Goal: Task Accomplishment & Management: Manage account settings

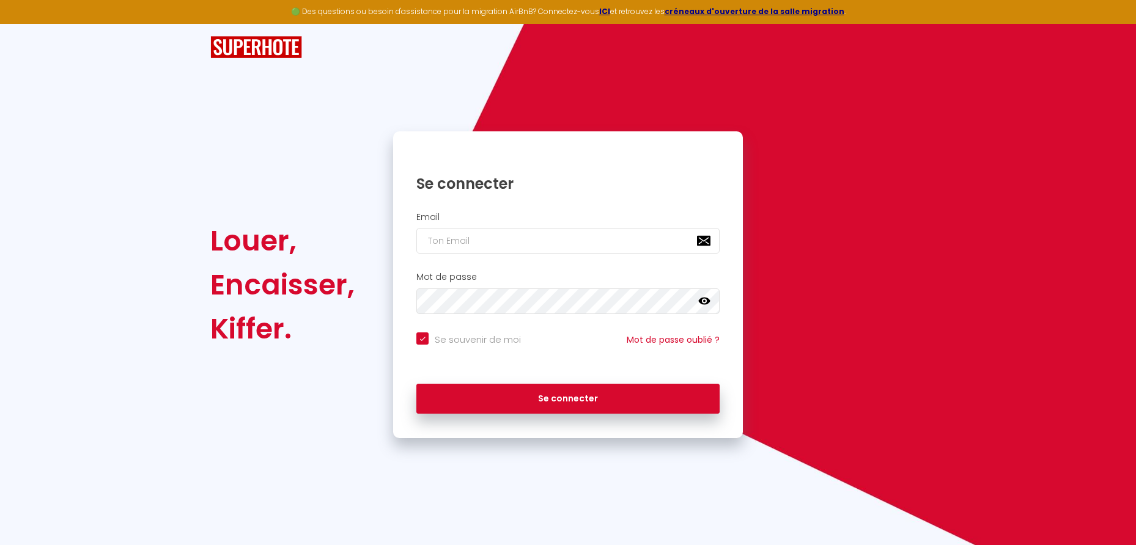
type input "t"
checkbox input "true"
type input "th"
checkbox input "true"
type input "[EMAIL_ADDRESS][DOMAIN_NAME]"
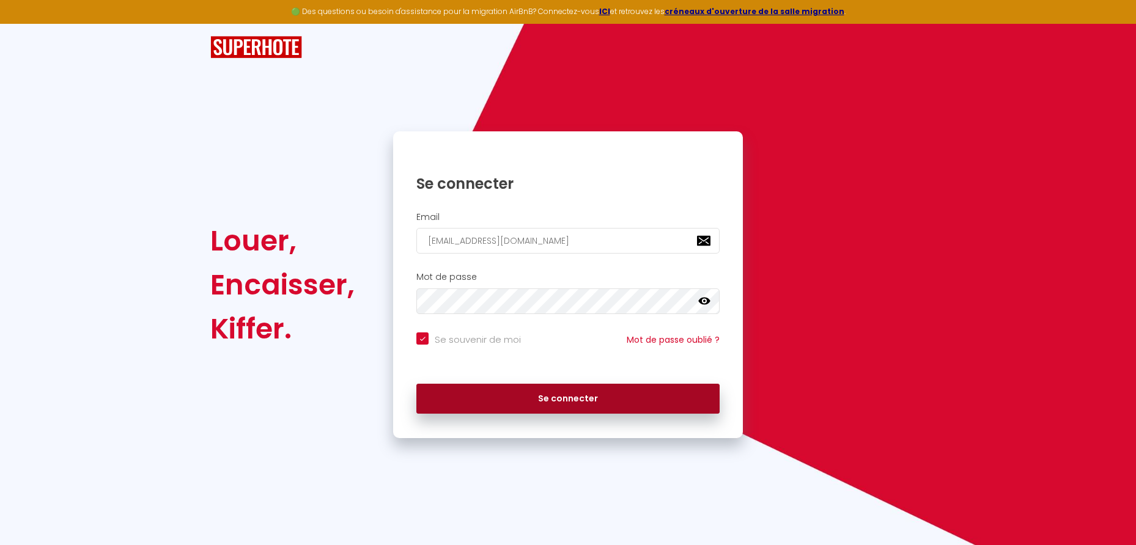
click at [544, 394] on button "Se connecter" at bounding box center [567, 399] width 303 height 31
checkbox input "true"
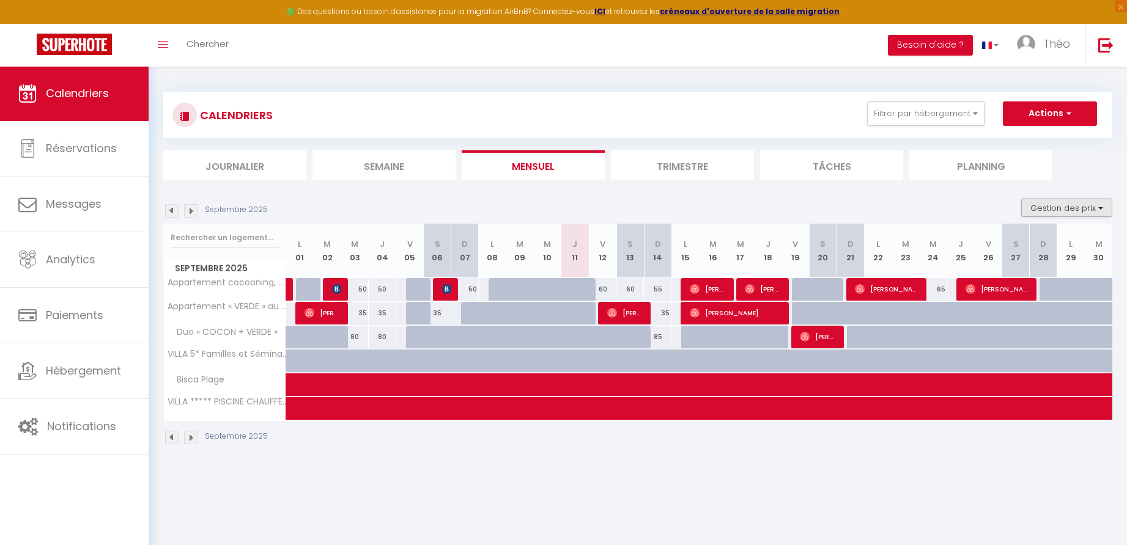
click at [1053, 209] on button "Gestion des prix" at bounding box center [1066, 208] width 91 height 18
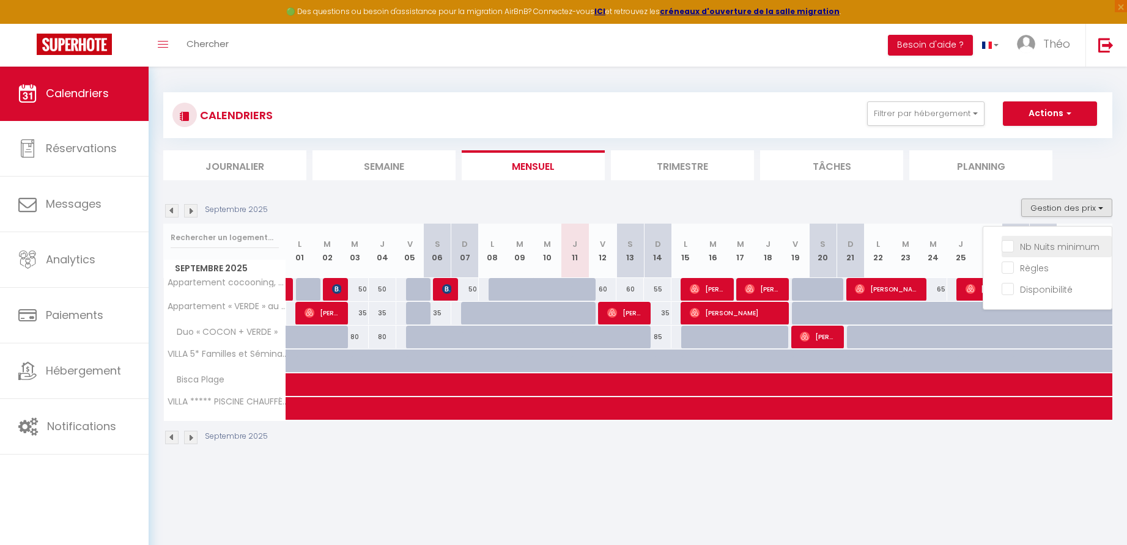
click at [1010, 245] on input "Nb Nuits minimum" at bounding box center [1056, 246] width 110 height 12
checkbox input "true"
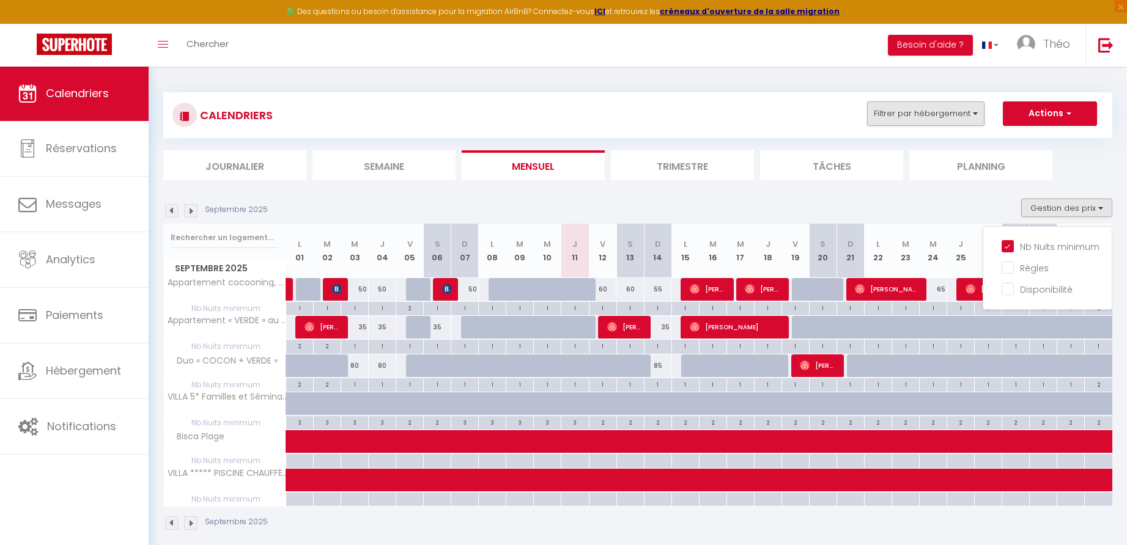
click at [948, 113] on button "Filtrer par hébergement" at bounding box center [925, 113] width 117 height 24
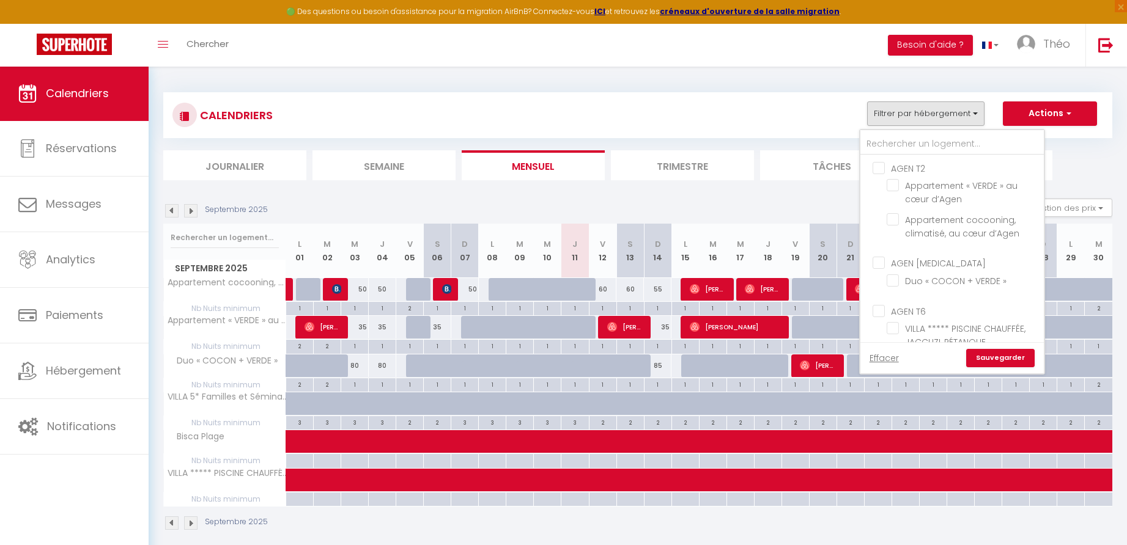
click at [885, 263] on input "AGEN [MEDICAL_DATA]" at bounding box center [963, 262] width 183 height 12
checkbox input "true"
checkbox input "false"
checkbox input "true"
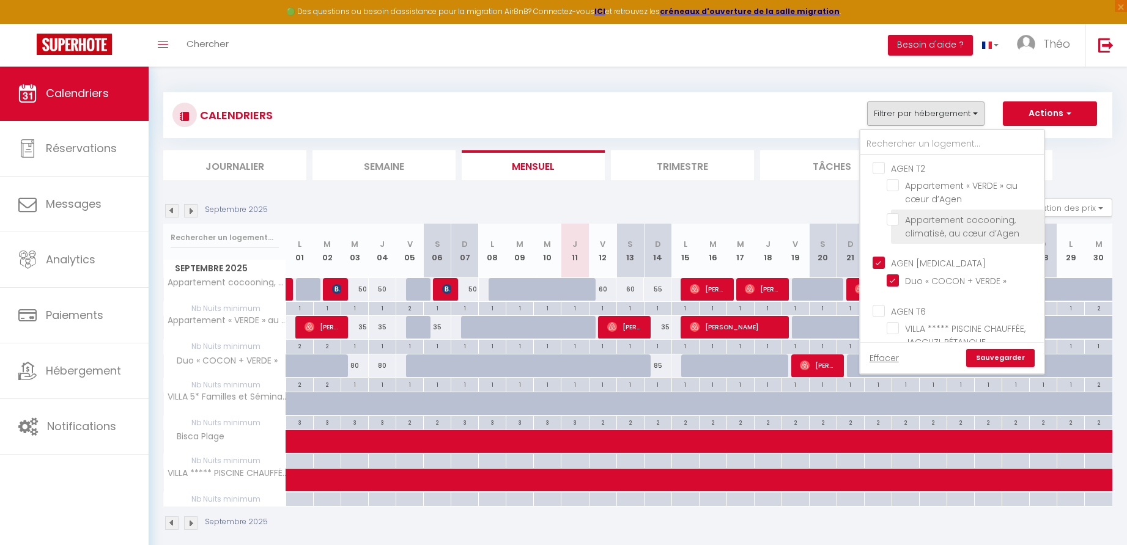
checkbox input "false"
click at [881, 169] on input "AGEN T2" at bounding box center [963, 167] width 183 height 12
checkbox input "true"
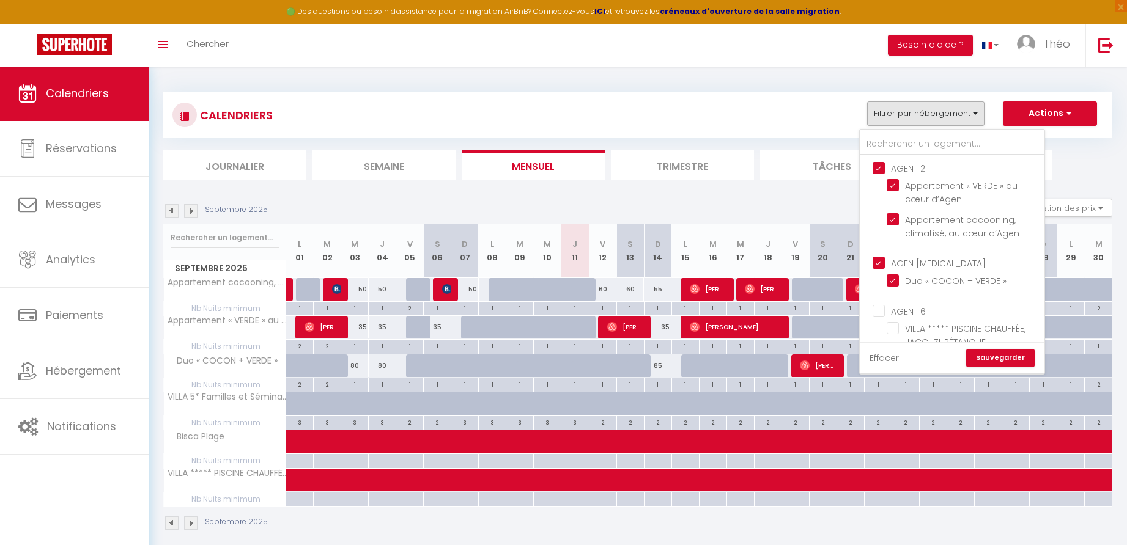
checkbox input "true"
checkbox input "false"
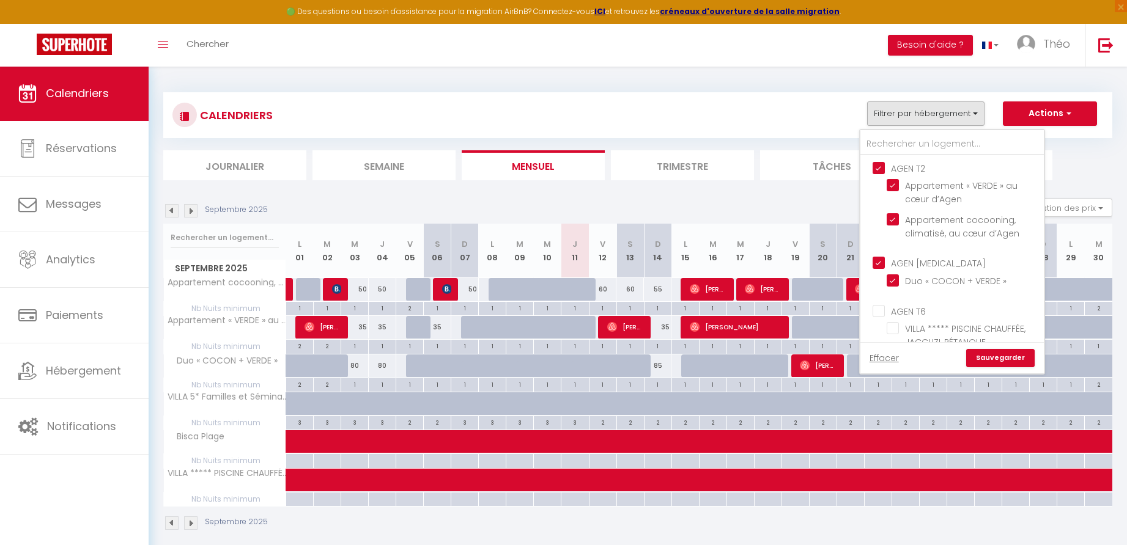
click at [1001, 362] on link "Sauvegarder" at bounding box center [1000, 358] width 68 height 18
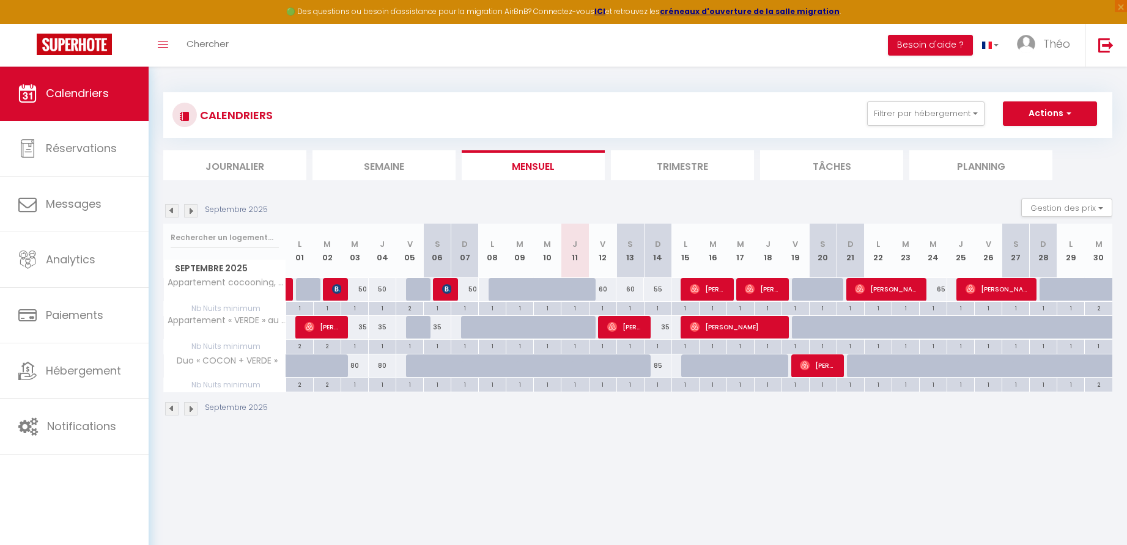
click at [605, 288] on div "60" at bounding box center [603, 289] width 28 height 23
type input "60"
type input "Ven 12 Septembre 2025"
type input "Sam 13 Septembre 2025"
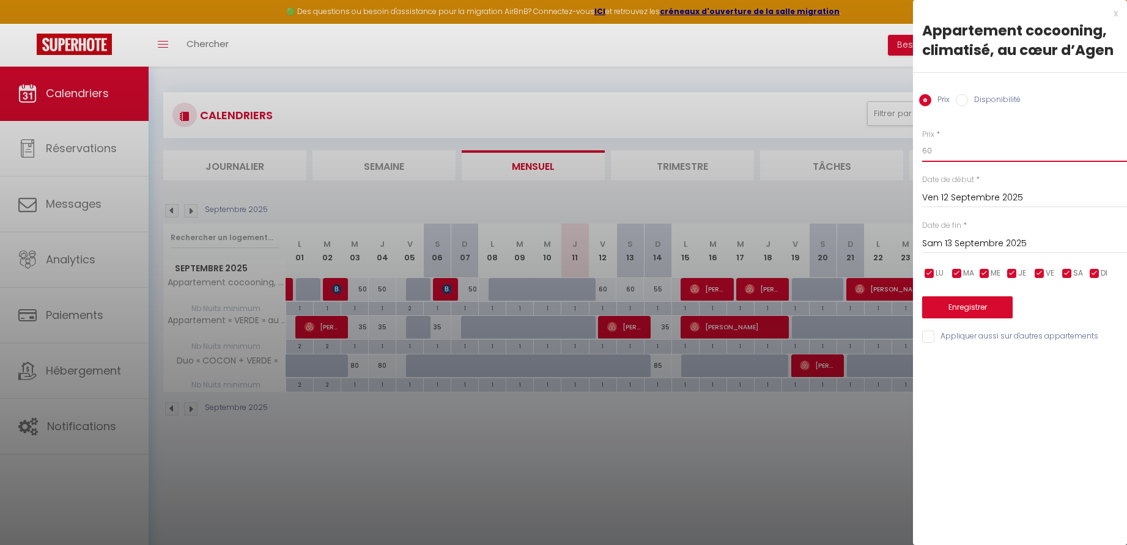
drag, startPoint x: 927, startPoint y: 147, endPoint x: 920, endPoint y: 148, distance: 7.4
click at [920, 148] on div "Prix * 60 Statut * Disponible Indisponible Date de début * [DATE] < [DATE] > Di…" at bounding box center [1020, 229] width 214 height 231
type input "50"
click at [953, 244] on input "Sam 13 Septembre 2025" at bounding box center [1024, 244] width 205 height 16
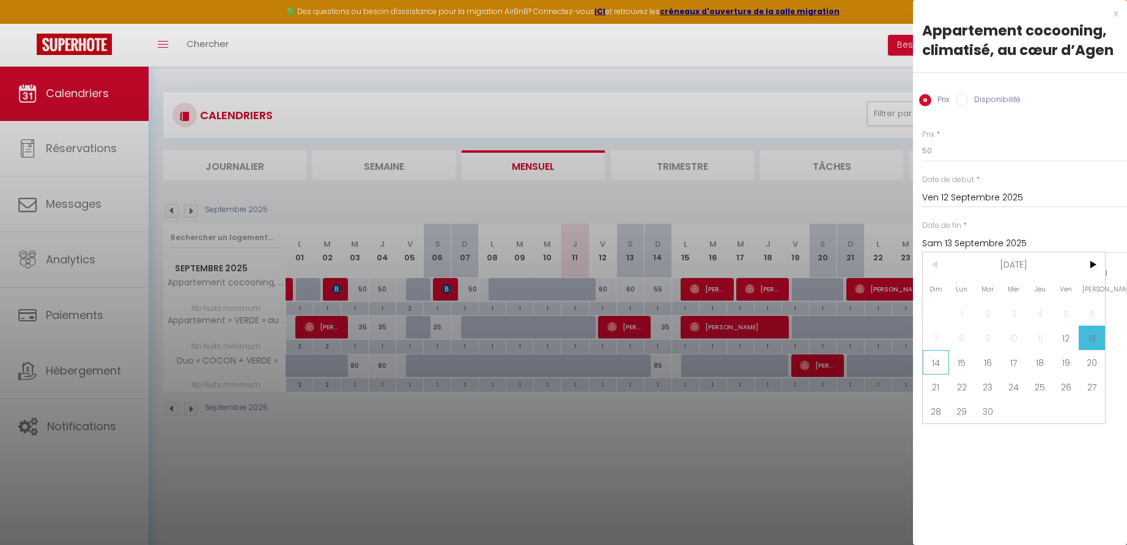
click at [941, 363] on span "14" at bounding box center [935, 362] width 26 height 24
type input "Dim 14 Septembre 2025"
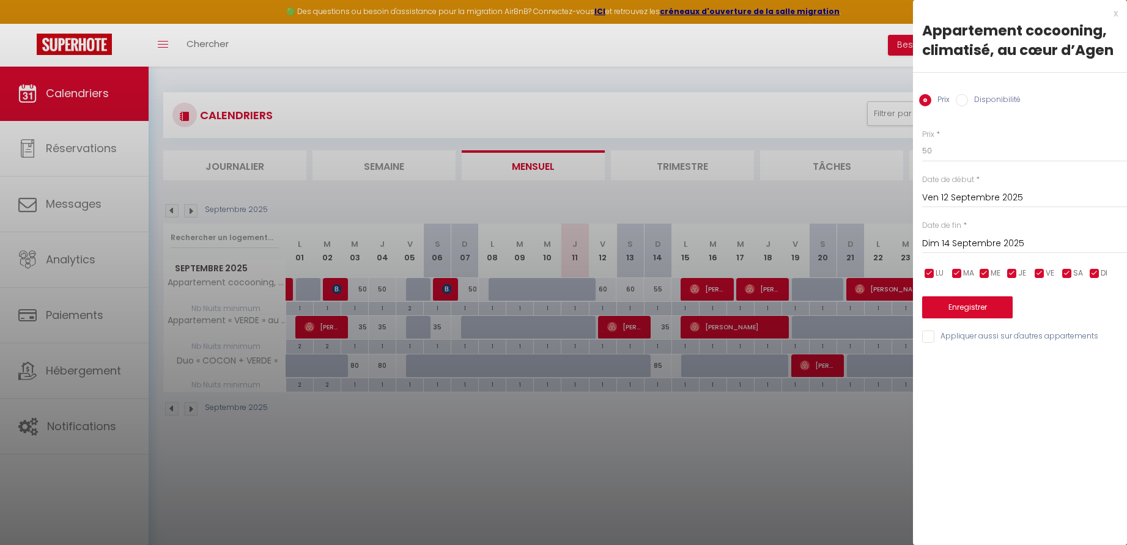
click at [968, 304] on button "Enregistrer" at bounding box center [967, 307] width 90 height 22
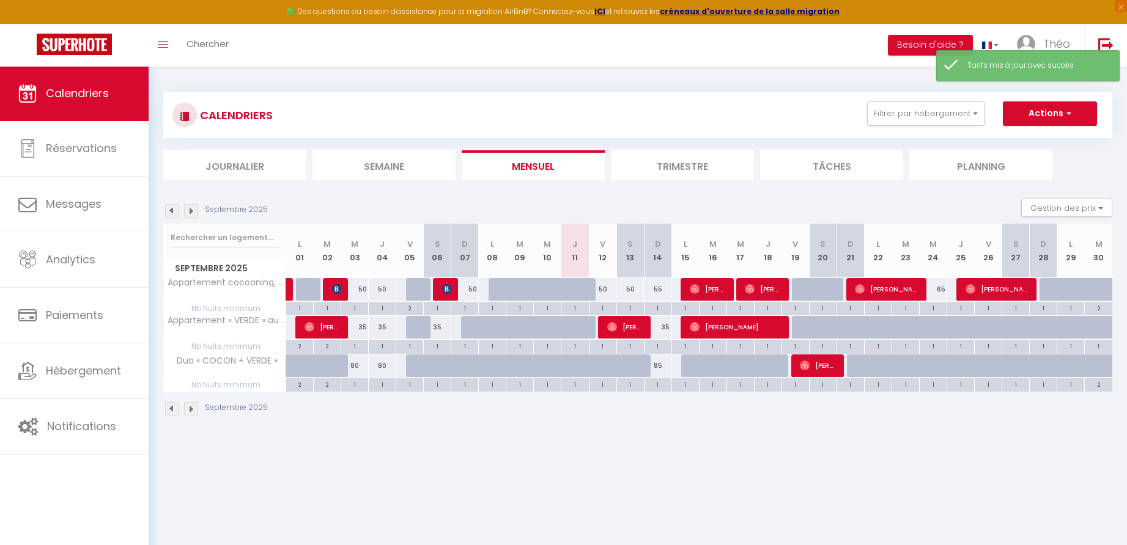
click at [660, 290] on div "55" at bounding box center [658, 289] width 28 height 23
type input "55"
type input "Dim 14 Septembre 2025"
type input "Lun 15 Septembre 2025"
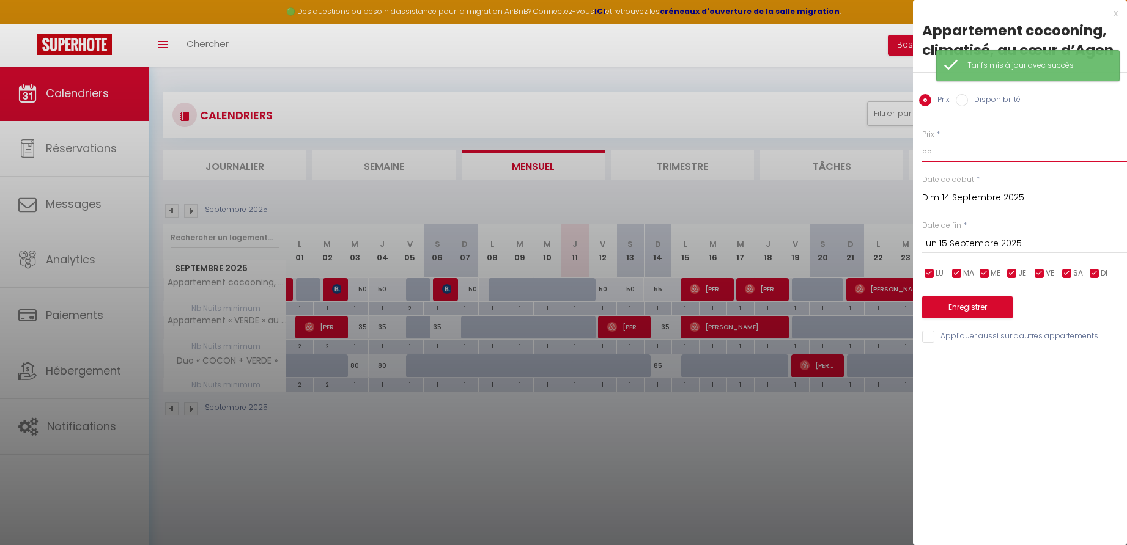
click at [954, 152] on input "55" at bounding box center [1024, 151] width 205 height 22
type input "50"
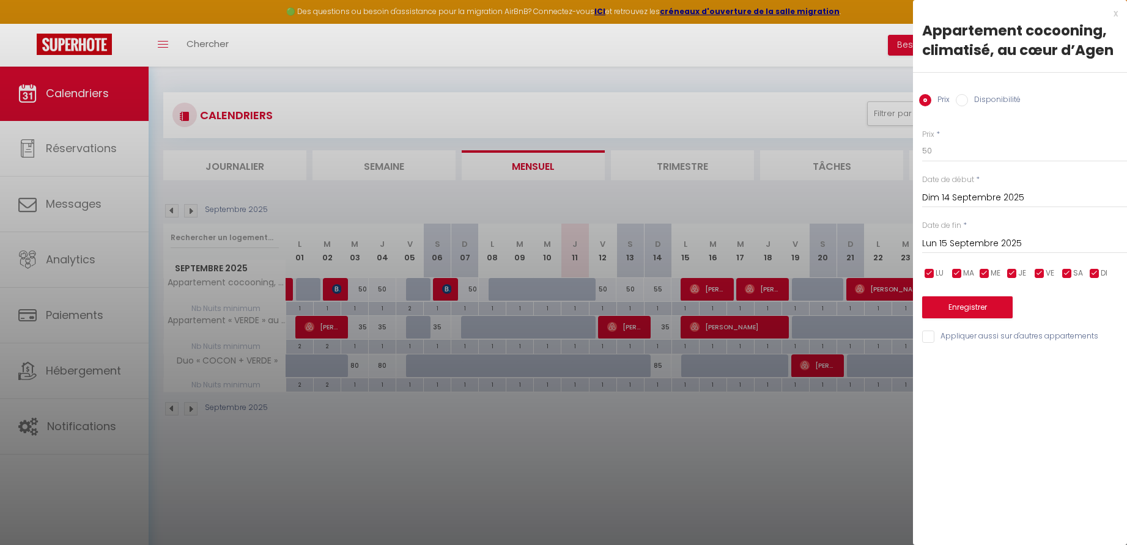
click at [979, 307] on button "Enregistrer" at bounding box center [967, 307] width 90 height 22
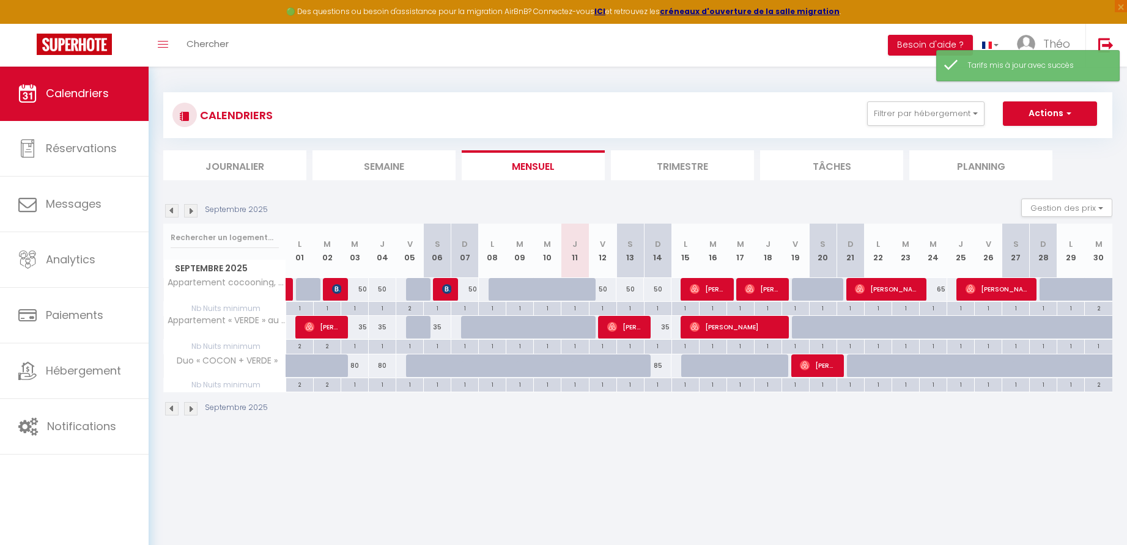
click at [666, 328] on div "35" at bounding box center [658, 327] width 28 height 23
type input "35"
type input "Dim 14 Septembre 2025"
type input "Lun 15 Septembre 2025"
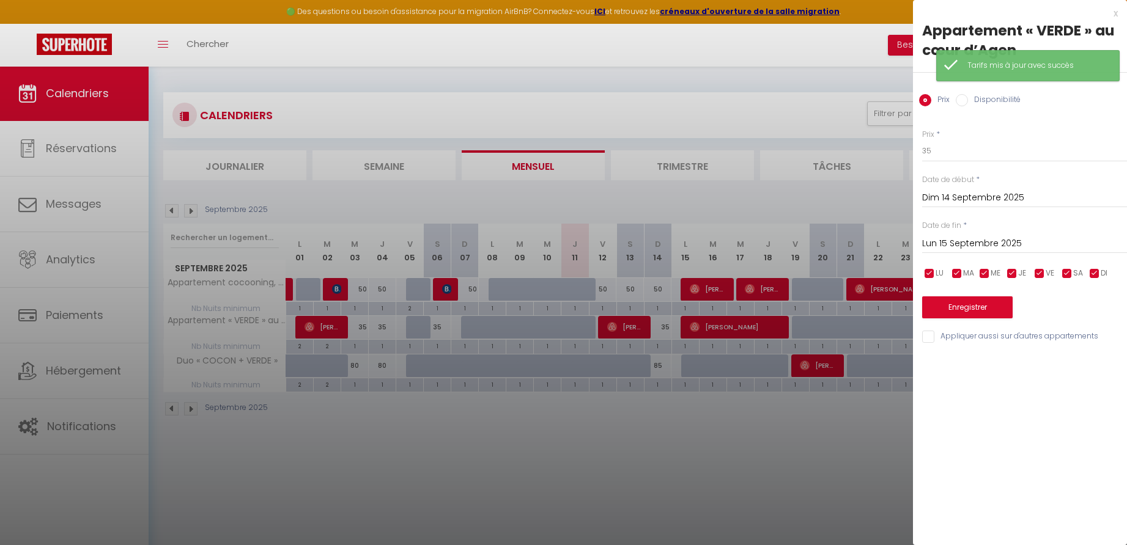
click at [809, 417] on div at bounding box center [563, 272] width 1127 height 545
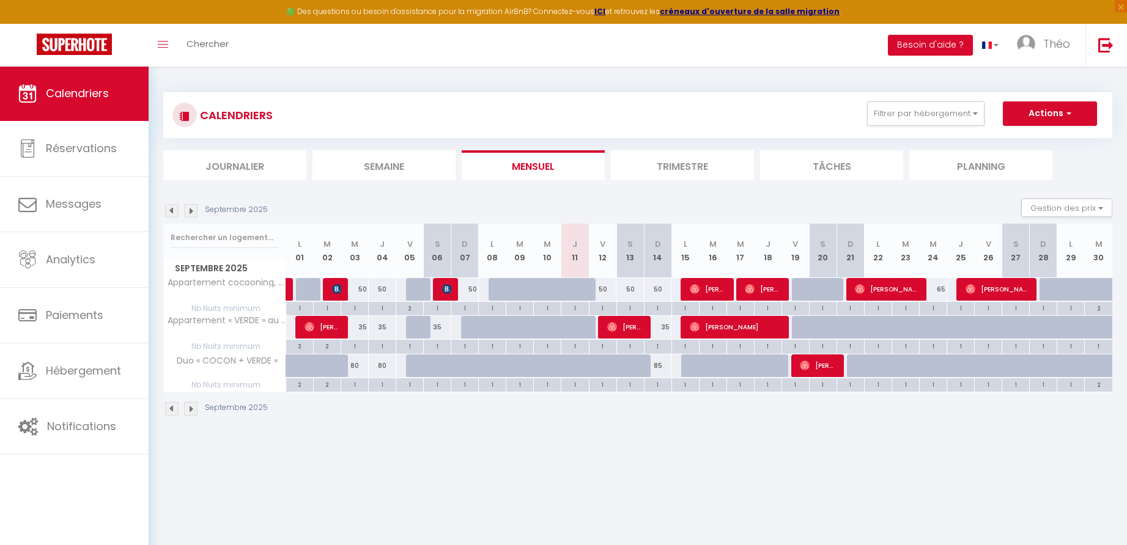
click at [661, 365] on div "85" at bounding box center [658, 366] width 28 height 23
type input "85"
type input "Dim 14 Septembre 2025"
type input "Lun 15 Septembre 2025"
click at [661, 365] on div at bounding box center [563, 272] width 1127 height 545
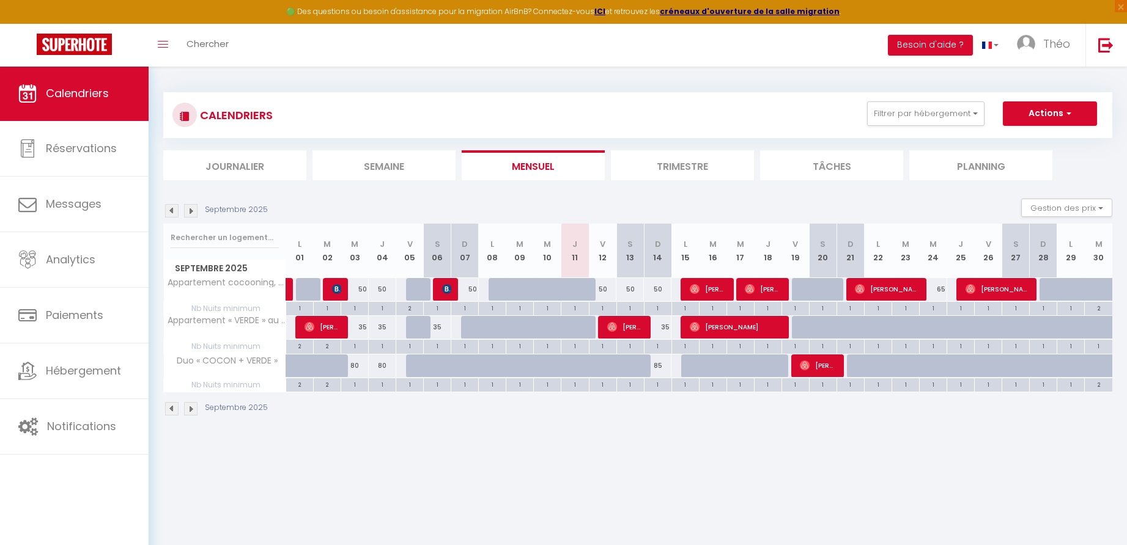
click at [660, 366] on div "85" at bounding box center [658, 366] width 28 height 23
type input "85"
type input "Dim 14 Septembre 2025"
type input "Lun 15 Septembre 2025"
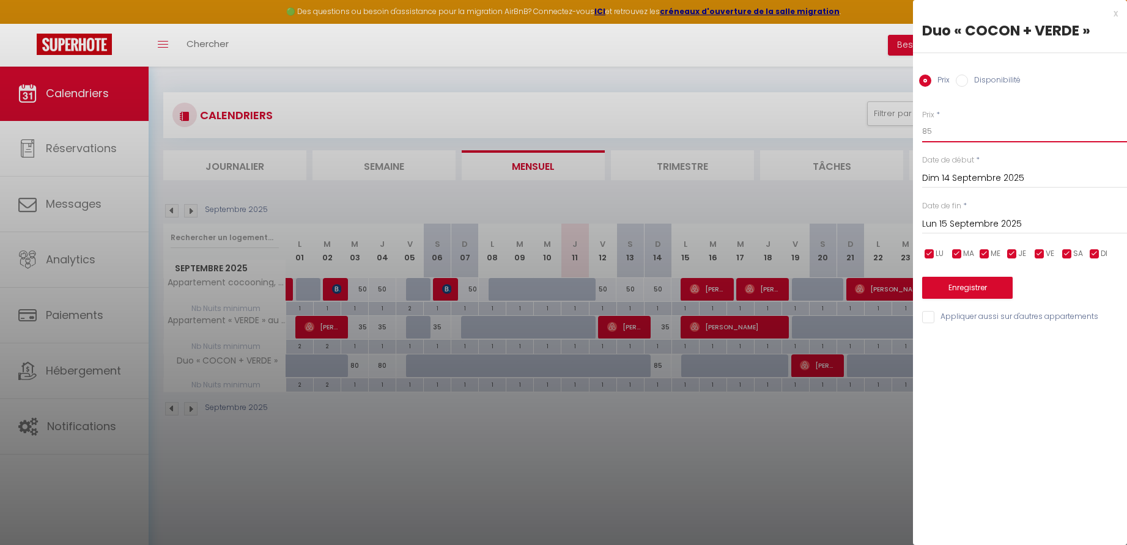
click at [941, 130] on input "85" at bounding box center [1024, 131] width 205 height 22
type input "80"
click at [964, 284] on button "Enregistrer" at bounding box center [967, 288] width 90 height 22
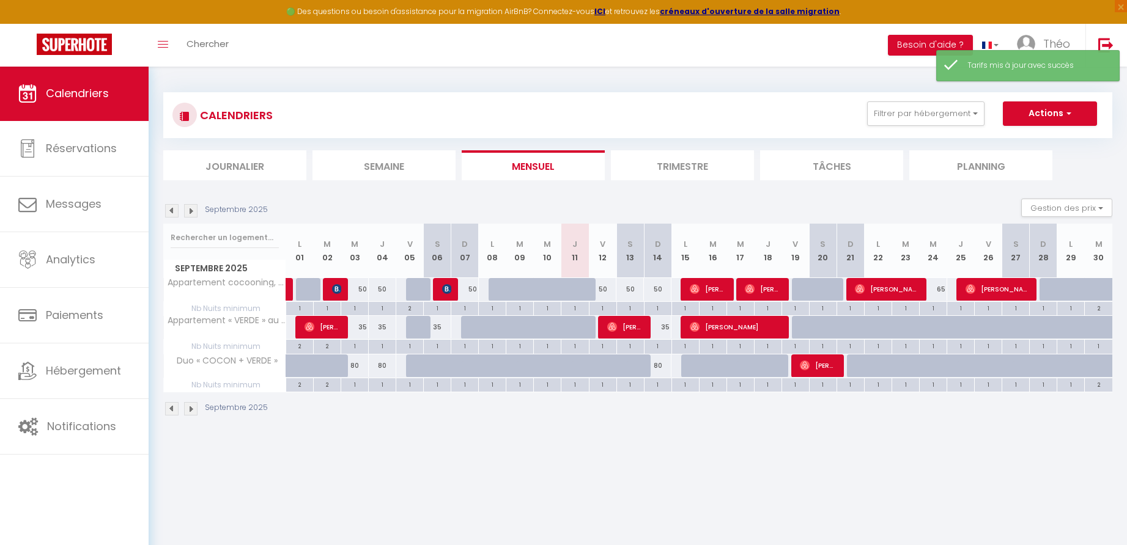
click at [943, 288] on div "65" at bounding box center [933, 289] width 28 height 23
type input "65"
type input "Mer 24 Septembre 2025"
type input "Jeu 25 Septembre 2025"
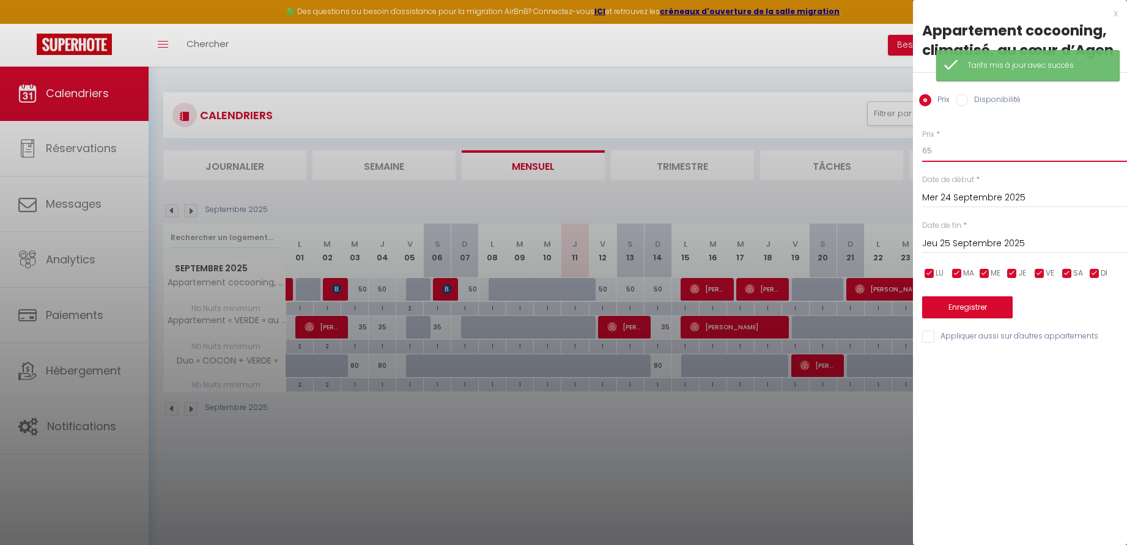
click at [925, 150] on input "65" at bounding box center [1024, 151] width 205 height 22
drag, startPoint x: 934, startPoint y: 150, endPoint x: 922, endPoint y: 151, distance: 12.3
click at [922, 151] on input "65" at bounding box center [1024, 151] width 205 height 22
type input "59"
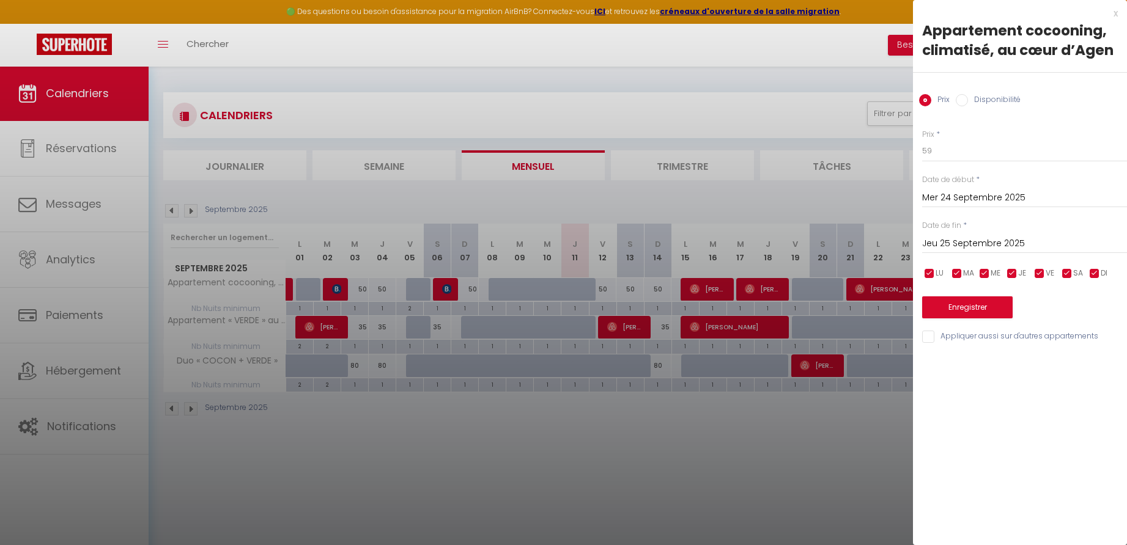
click at [966, 303] on button "Enregistrer" at bounding box center [967, 307] width 90 height 22
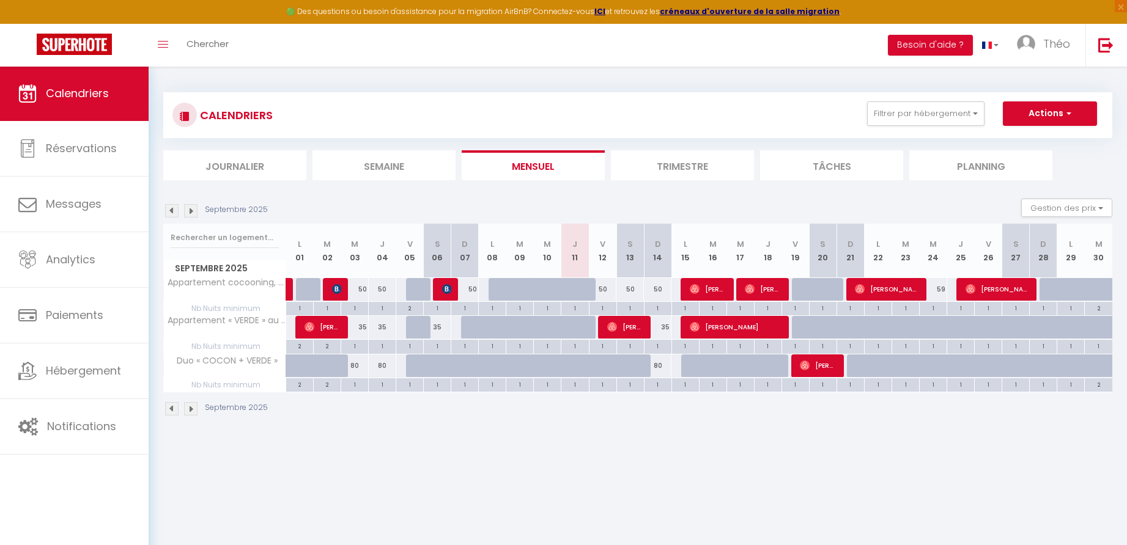
click at [664, 161] on li "Trimestre" at bounding box center [682, 165] width 143 height 30
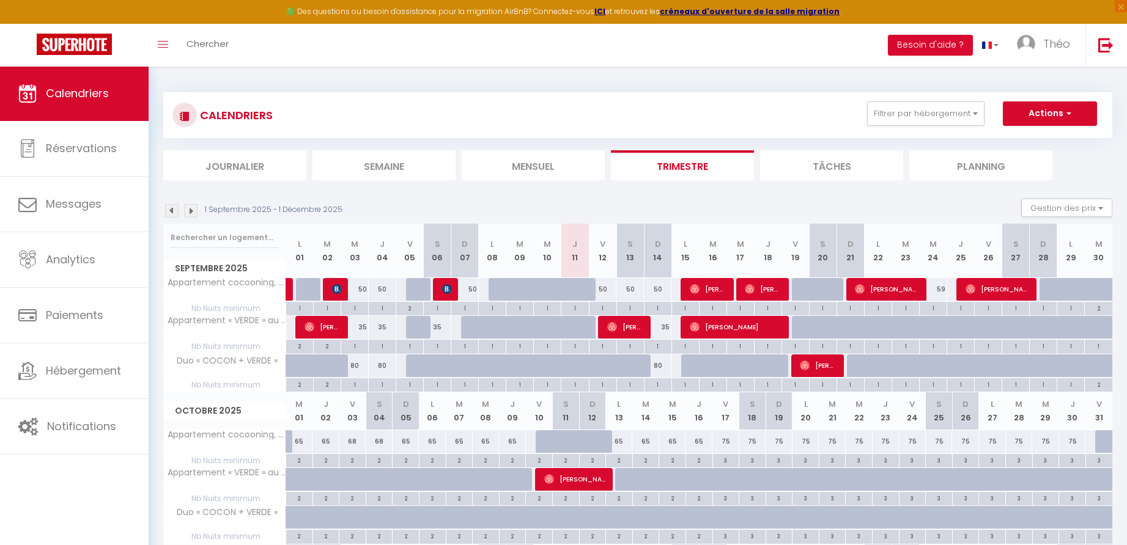
click at [660, 366] on div "80" at bounding box center [658, 366] width 28 height 23
type input "80"
type input "Dim 14 Septembre 2025"
type input "Lun 15 Septembre 2025"
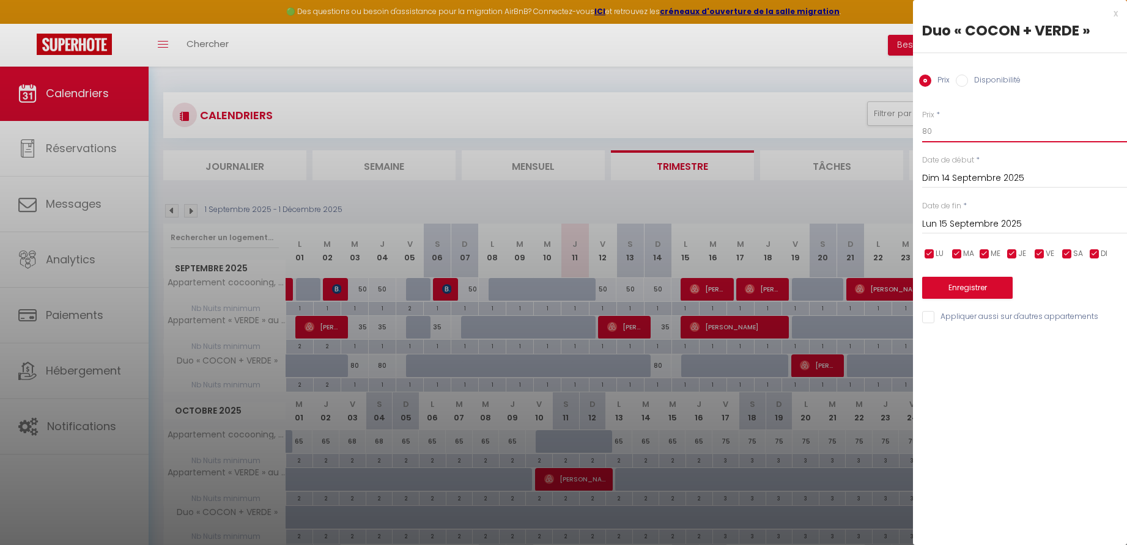
click at [937, 133] on input "80" at bounding box center [1024, 131] width 205 height 22
type input "85"
click at [947, 282] on button "Enregistrer" at bounding box center [967, 288] width 90 height 22
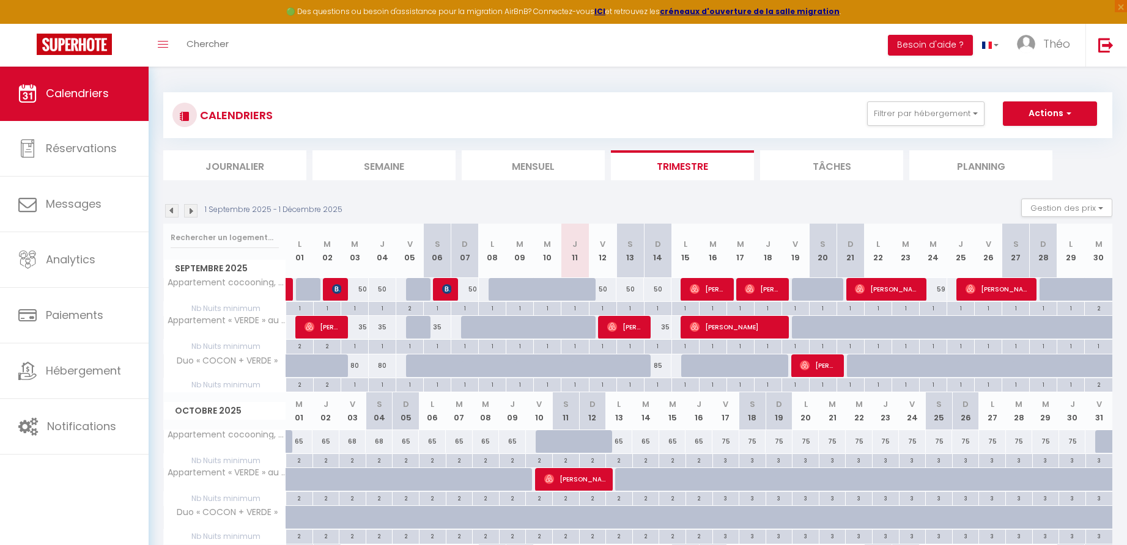
click at [661, 364] on div "85" at bounding box center [658, 366] width 28 height 23
type input "85"
type input "Dim 14 Septembre 2025"
type input "Lun 15 Septembre 2025"
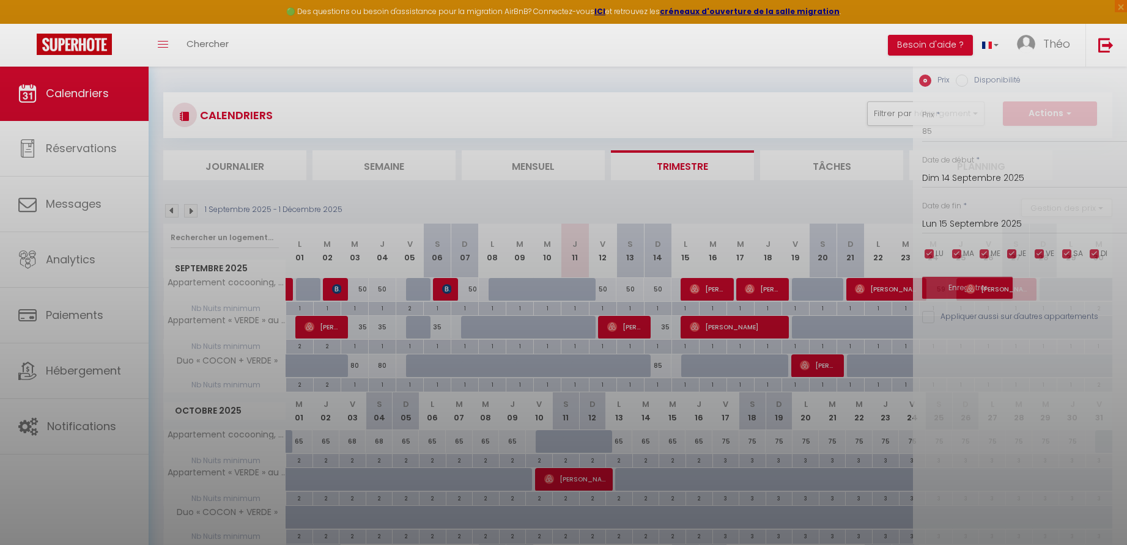
click at [661, 364] on div at bounding box center [563, 272] width 1127 height 545
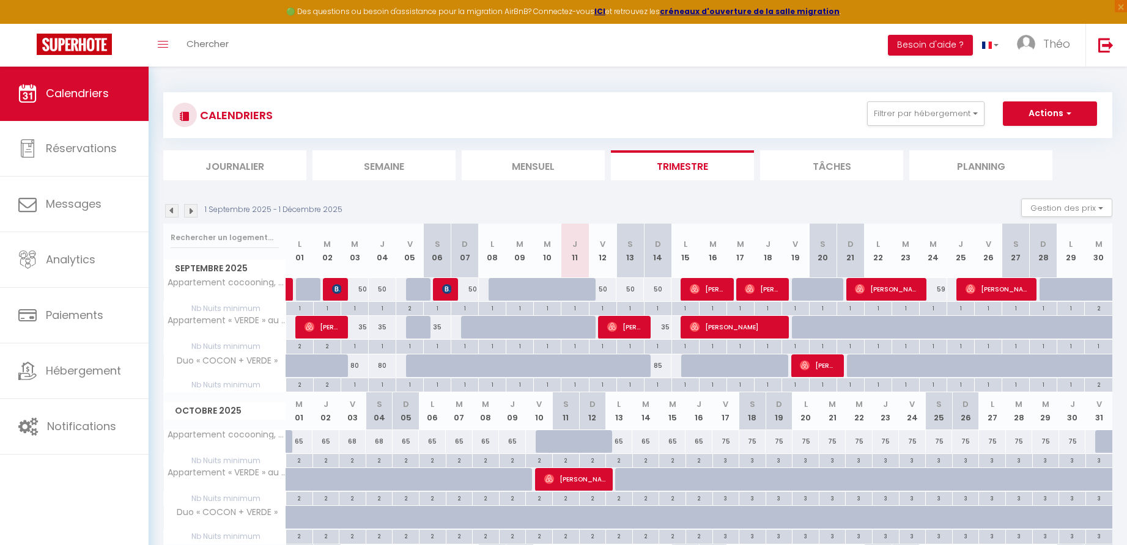
click at [661, 362] on div "85" at bounding box center [658, 366] width 28 height 23
type input "85"
type input "Dim 14 Septembre 2025"
type input "Lun 15 Septembre 2025"
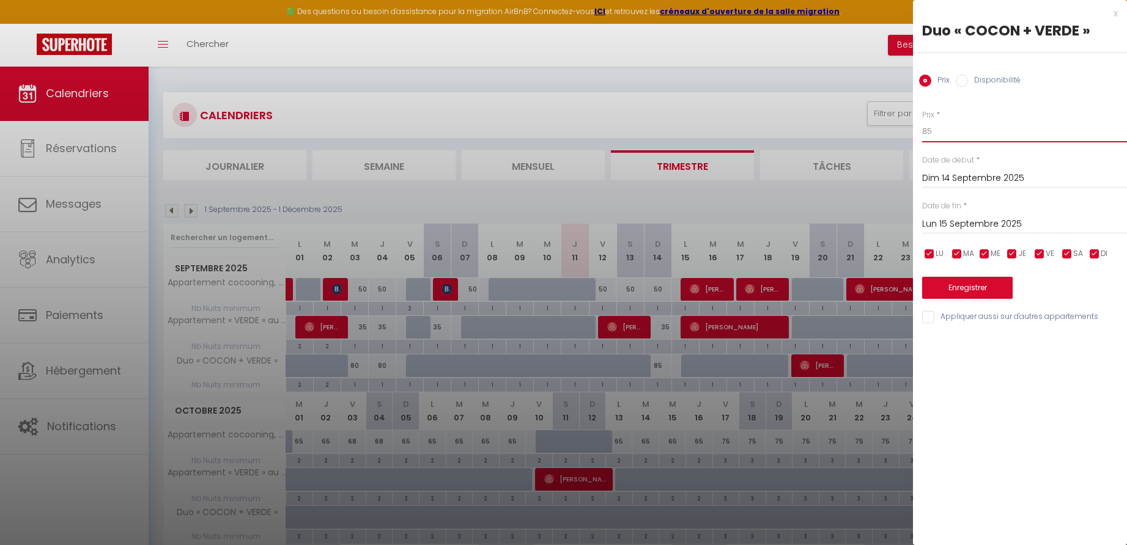
click at [941, 131] on input "85" at bounding box center [1024, 131] width 205 height 22
type input "80"
click at [978, 279] on button "Enregistrer" at bounding box center [967, 288] width 90 height 22
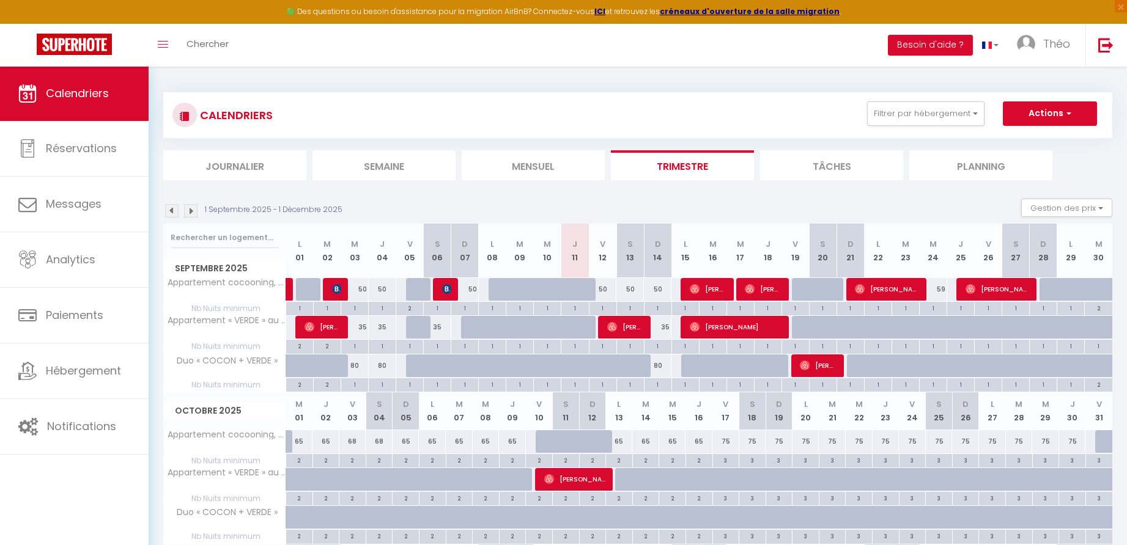
click at [301, 439] on div "65" at bounding box center [299, 441] width 27 height 23
type input "65"
type input "Mer 01 Octobre 2025"
type input "Jeu 02 Octobre 2025"
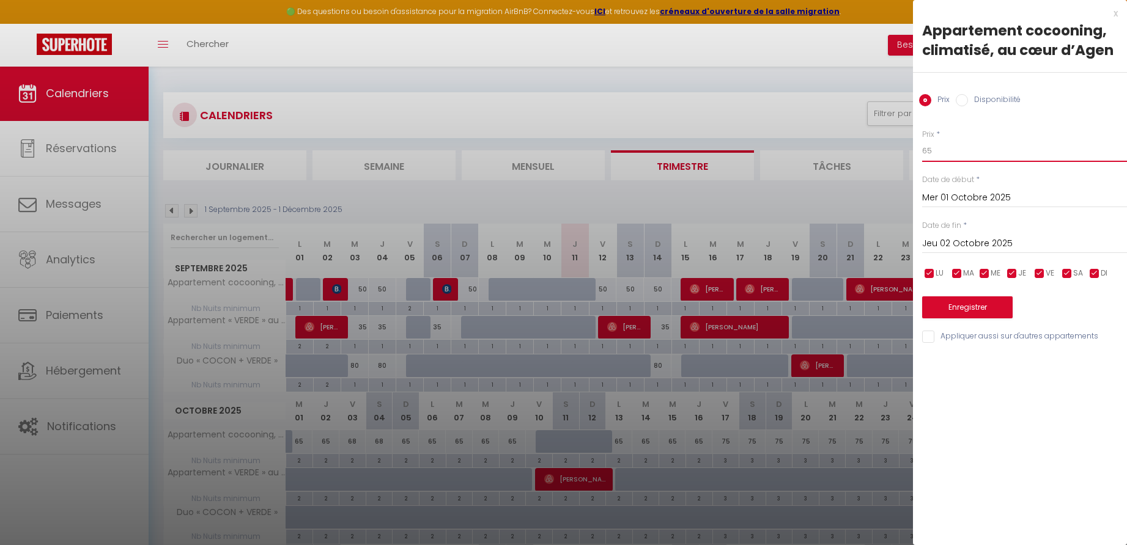
click at [937, 149] on input "65" at bounding box center [1024, 151] width 205 height 22
type input "60"
click at [955, 239] on input "Jeu 02 Octobre 2025" at bounding box center [1024, 244] width 205 height 16
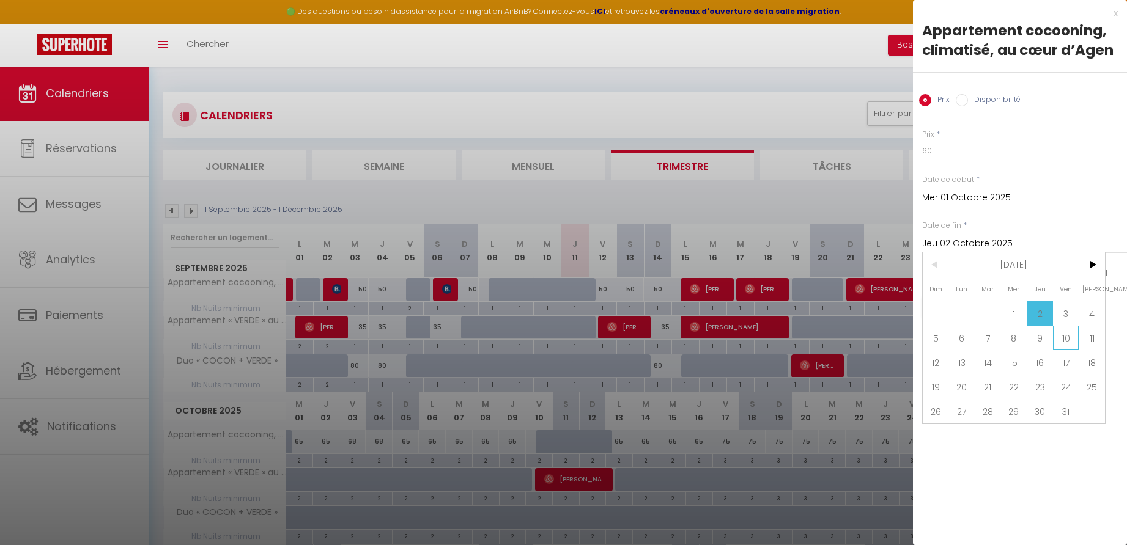
click at [1065, 337] on span "10" at bounding box center [1066, 338] width 26 height 24
type input "Ven 10 Octobre 2025"
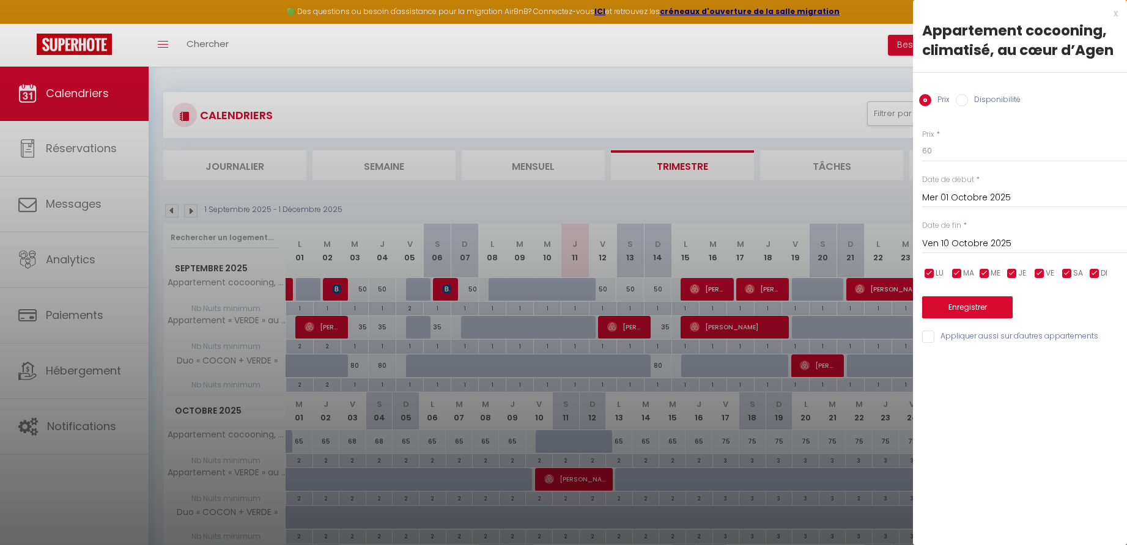
click at [968, 306] on button "Enregistrer" at bounding box center [967, 307] width 90 height 22
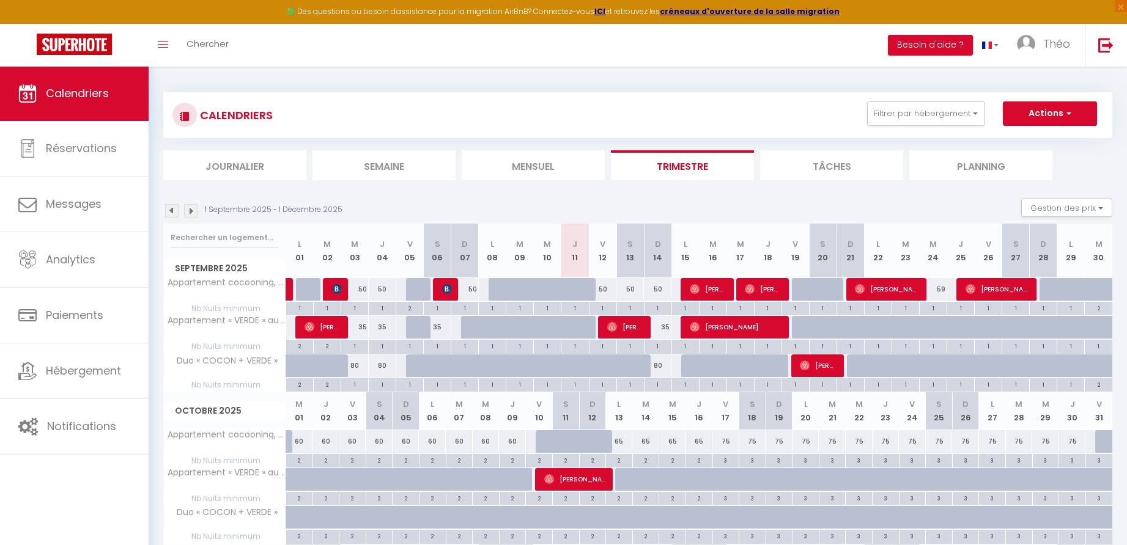
click at [302, 457] on div "2" at bounding box center [299, 460] width 26 height 12
type input "2"
type input "Mer 01 Octobre 2025"
type input "Jeu 02 Octobre 2025"
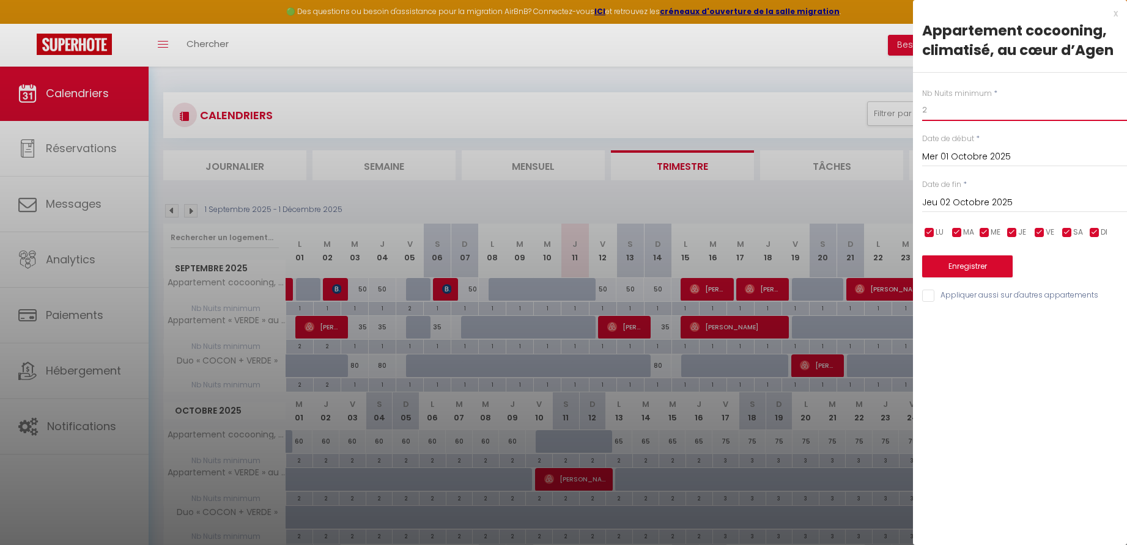
drag, startPoint x: 922, startPoint y: 109, endPoint x: 915, endPoint y: 109, distance: 7.3
click at [915, 109] on div "Nb Nuits minimum * 2 Date de début * [DATE] < [DATE] > Dim Lun Mar Mer Jeu Ven …" at bounding box center [1020, 188] width 214 height 231
type input "1"
click at [956, 199] on input "Jeu 02 Octobre 2025" at bounding box center [1024, 203] width 205 height 16
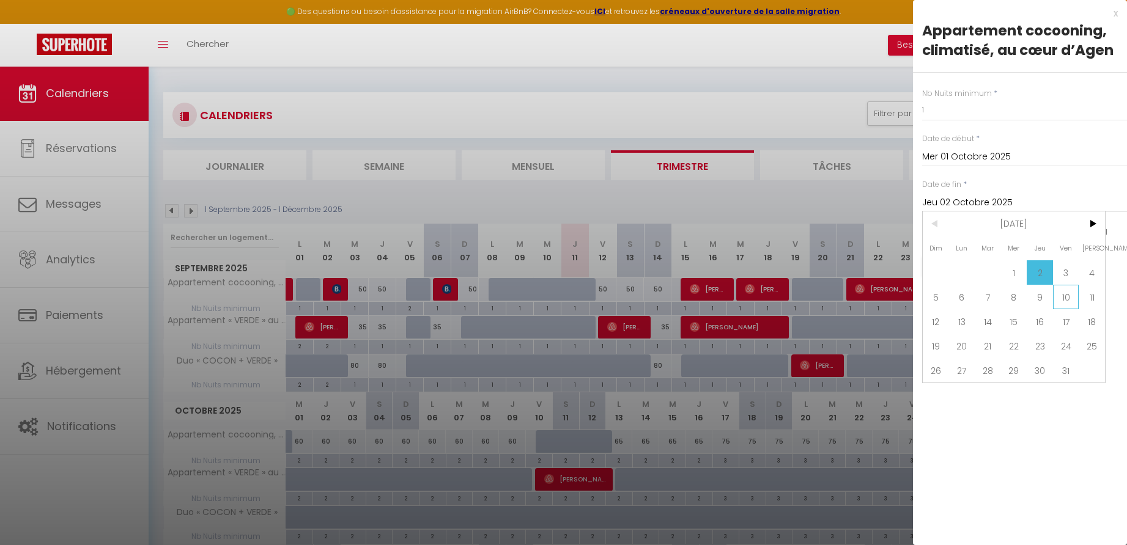
click at [1058, 295] on span "10" at bounding box center [1066, 297] width 26 height 24
type input "Ven 10 Octobre 2025"
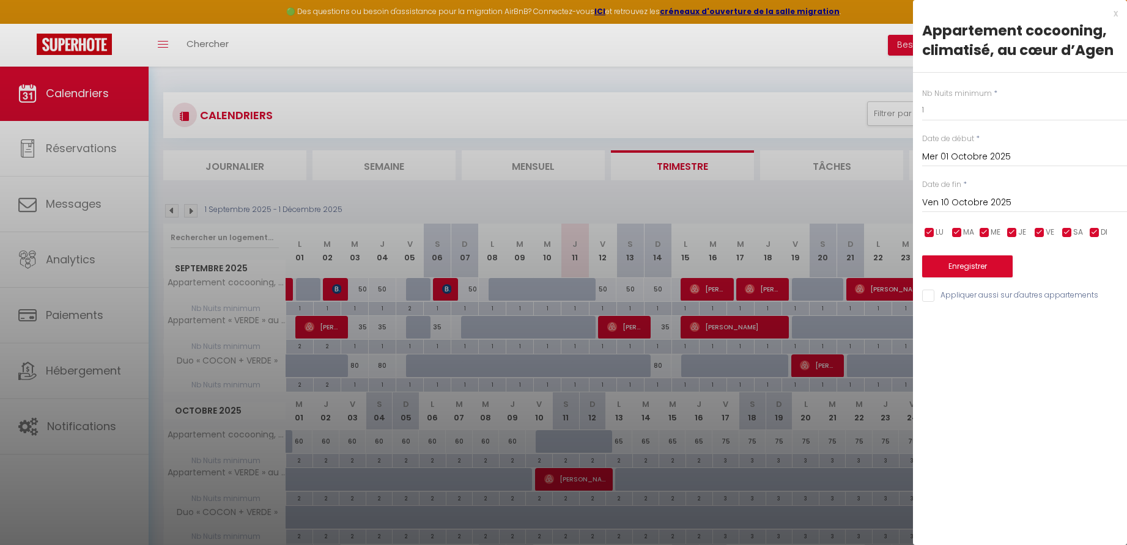
click at [973, 265] on button "Enregistrer" at bounding box center [967, 267] width 90 height 22
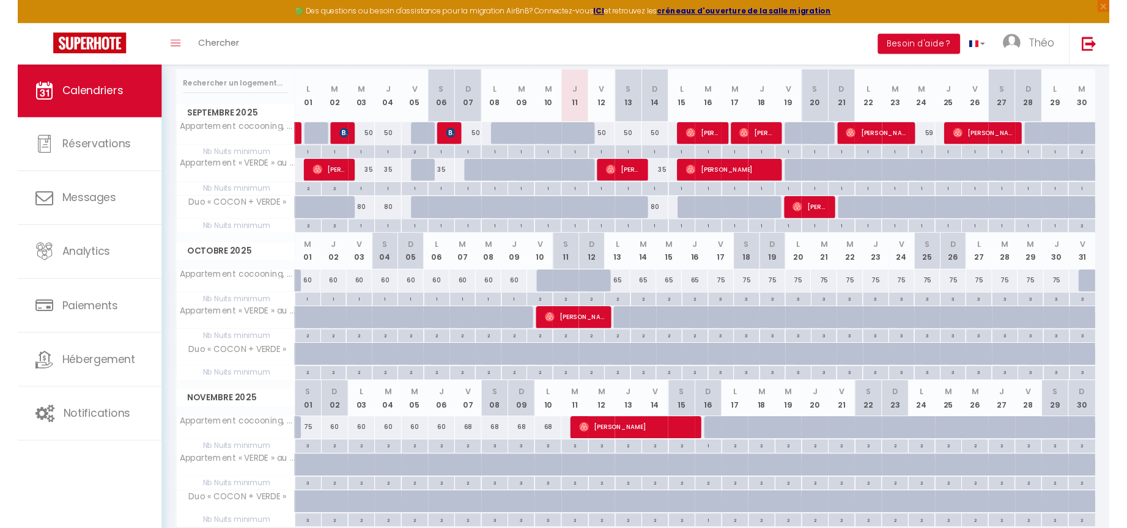
scroll to position [150, 0]
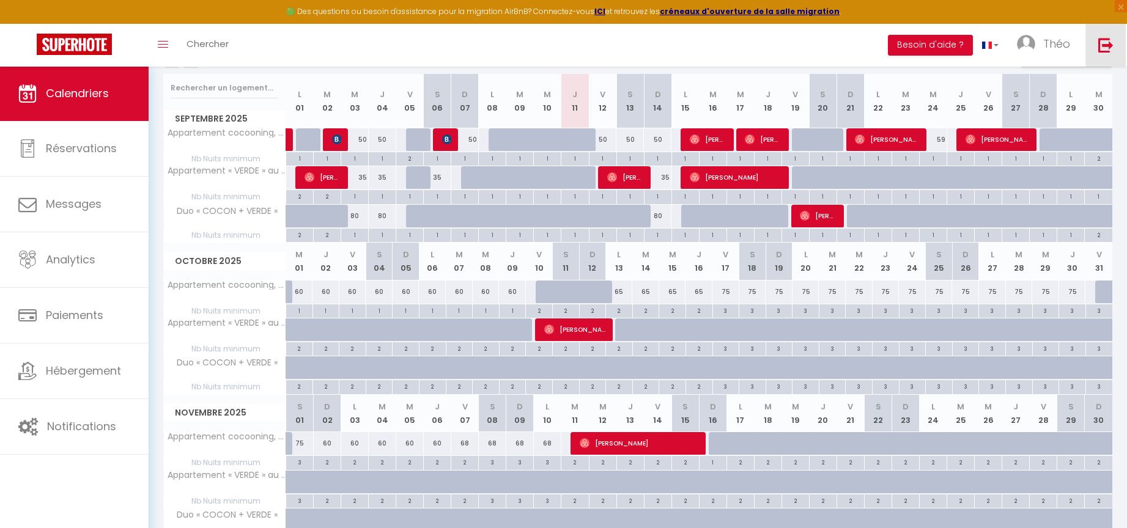
click at [1104, 41] on img at bounding box center [1105, 44] width 15 height 15
